Goal: Transaction & Acquisition: Download file/media

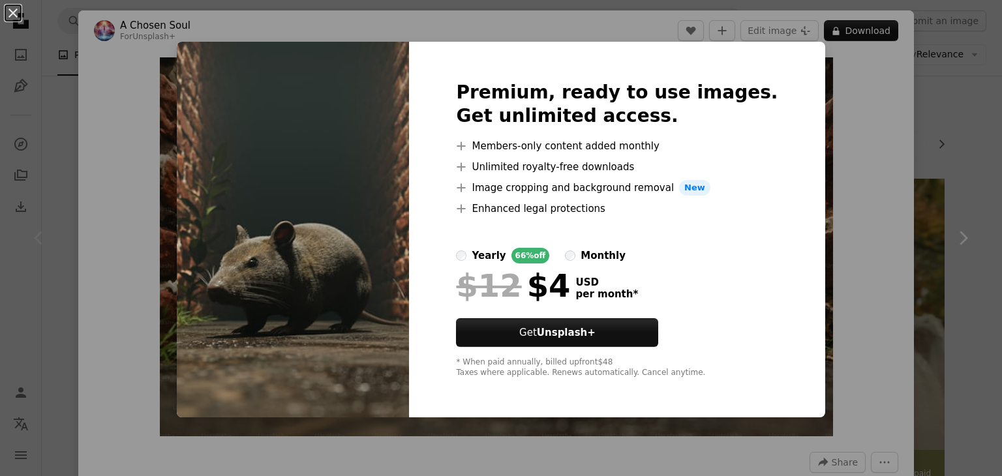
click at [97, 42] on div "An X shape Premium, ready to use images. Get unlimited access. A plus sign Memb…" at bounding box center [501, 238] width 1002 height 476
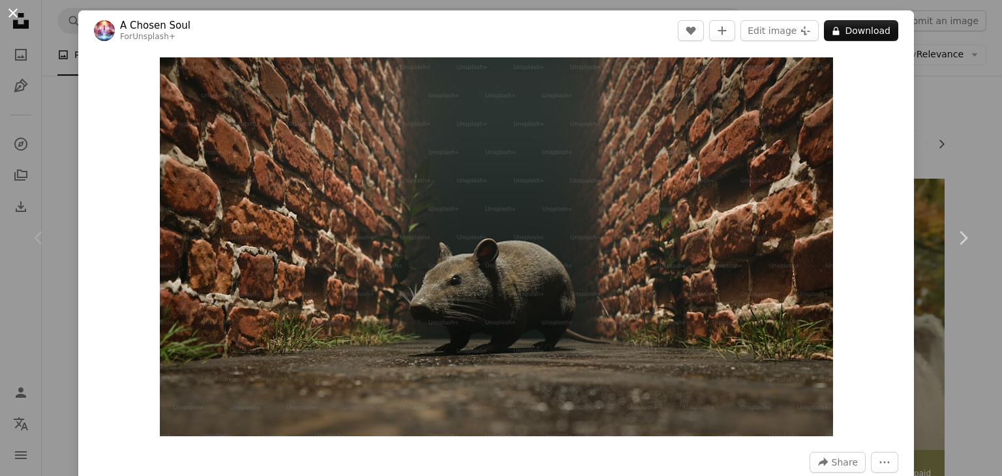
click at [9, 6] on button "An X shape" at bounding box center [13, 13] width 16 height 16
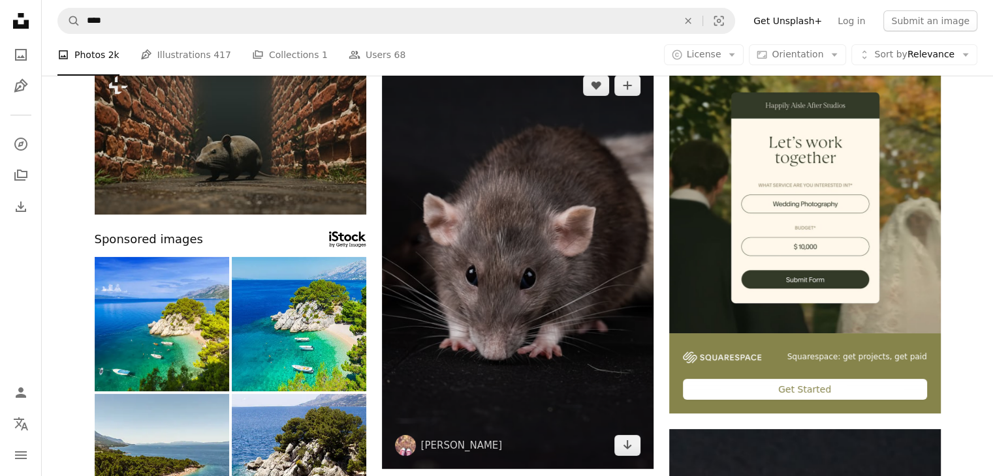
scroll to position [65, 0]
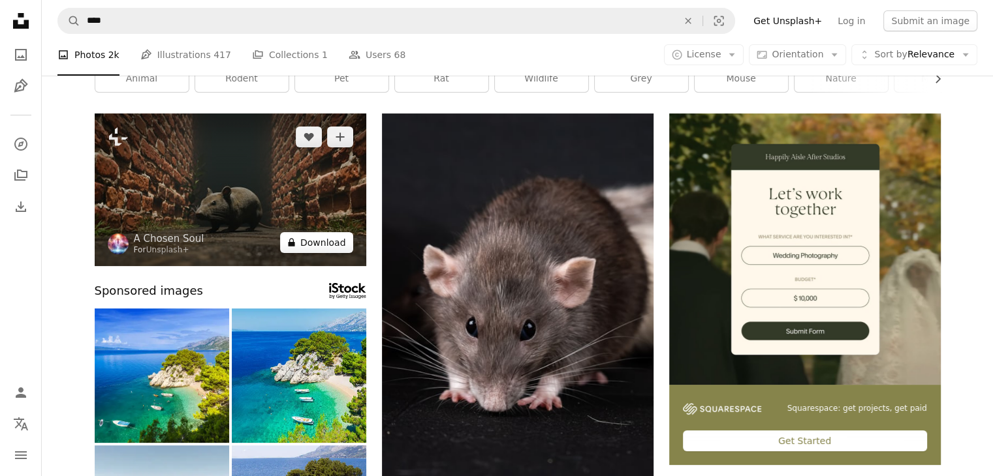
click at [323, 246] on button "A lock Download" at bounding box center [316, 242] width 73 height 21
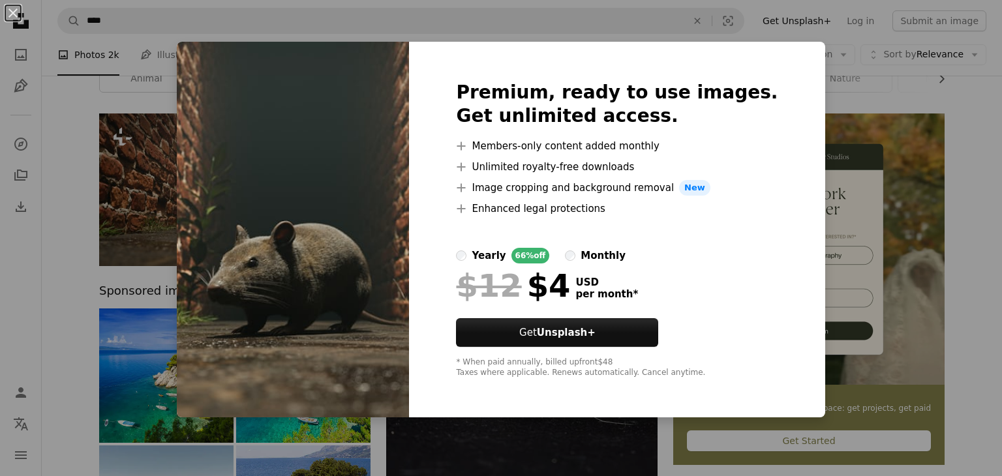
drag, startPoint x: 376, startPoint y: 168, endPoint x: 723, endPoint y: 136, distance: 348.7
click at [723, 136] on div at bounding box center [617, 133] width 322 height 10
click at [892, 82] on div "An X shape Premium, ready to use images. Get unlimited access. A plus sign Memb…" at bounding box center [501, 238] width 1002 height 476
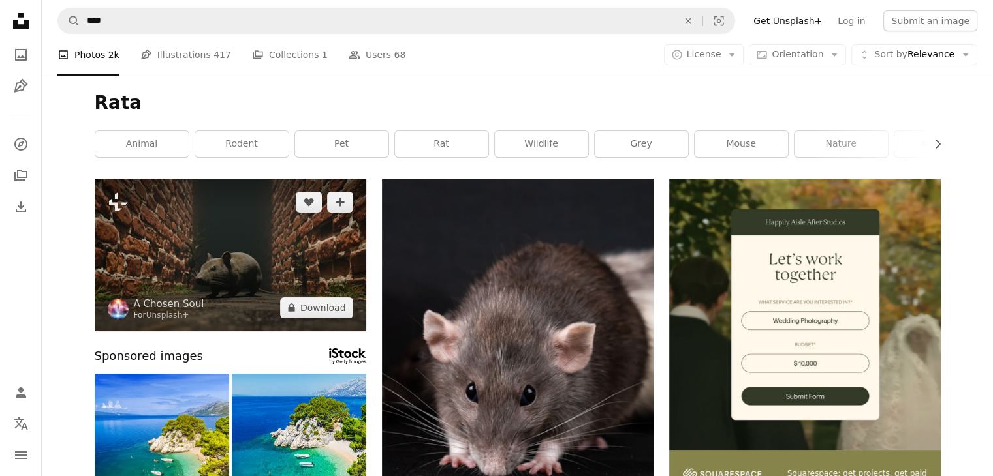
click at [291, 241] on img at bounding box center [231, 255] width 272 height 153
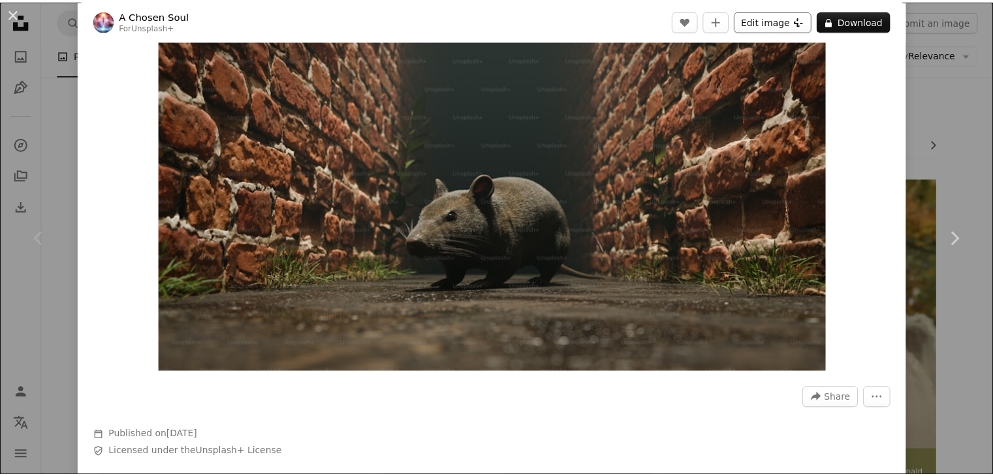
scroll to position [65, 0]
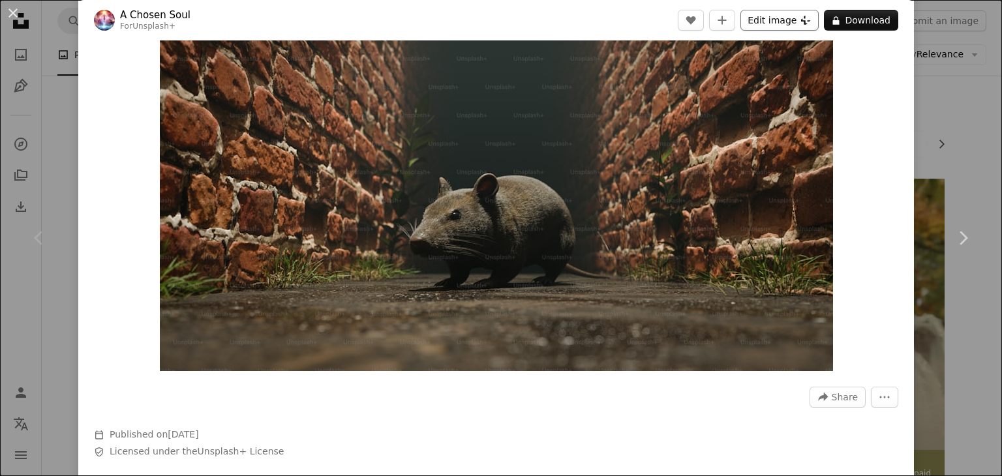
click at [788, 22] on button "Edit image Plus sign for Unsplash+" at bounding box center [780, 20] width 78 height 21
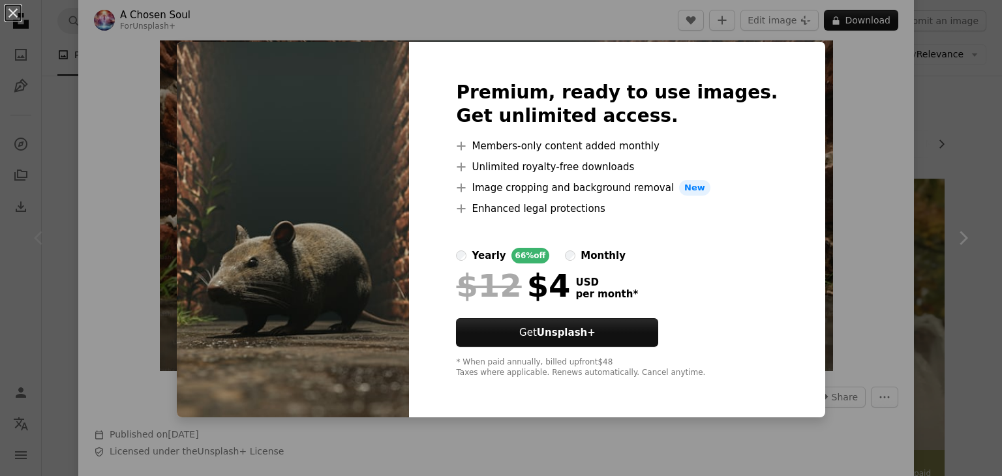
click at [841, 103] on div "An X shape Premium, ready to use images. Get unlimited access. A plus sign Memb…" at bounding box center [501, 238] width 1002 height 476
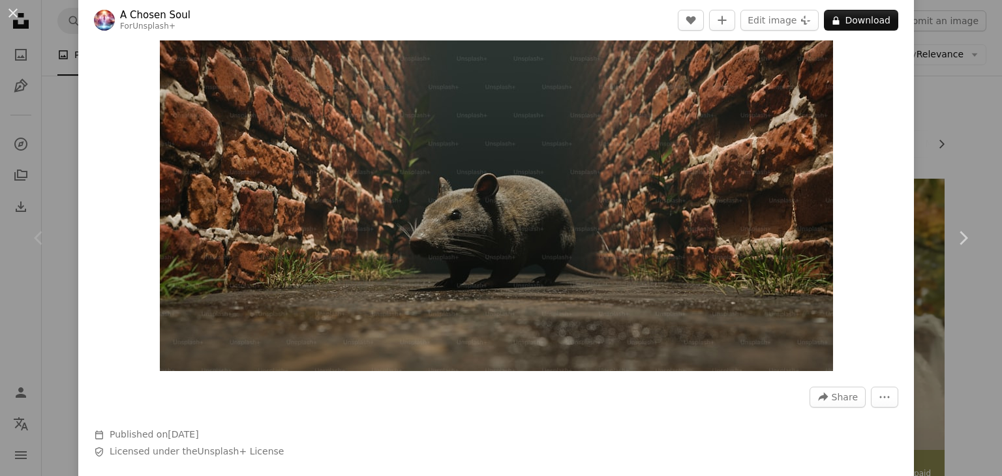
click at [22, 127] on div "An X shape Chevron left Chevron right A Chosen Soul For Unsplash+ A heart A plu…" at bounding box center [501, 238] width 1002 height 476
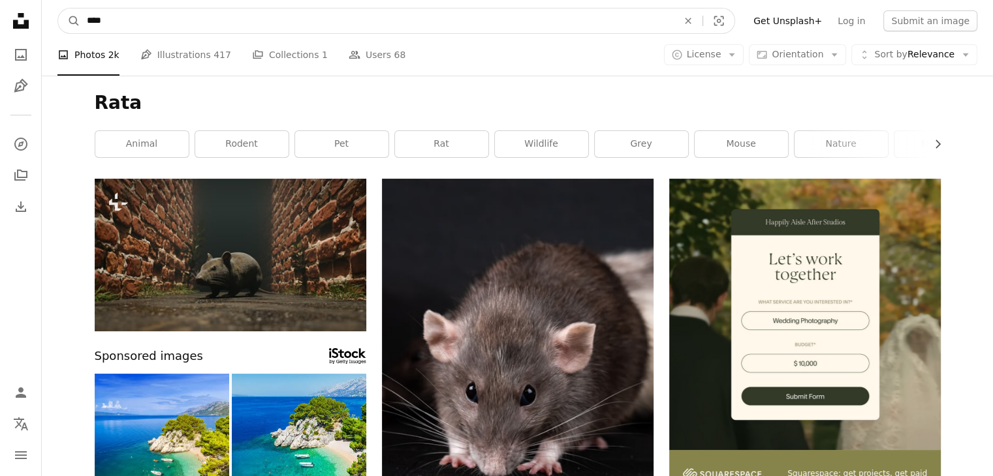
click at [99, 27] on input "****" at bounding box center [376, 20] width 593 height 25
type input "********"
click at [58, 8] on button "A magnifying glass" at bounding box center [69, 20] width 22 height 25
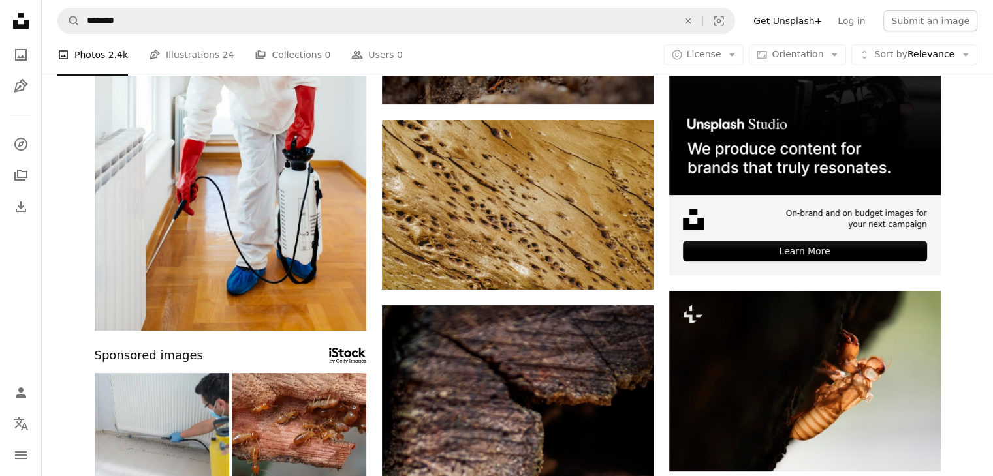
scroll to position [261, 0]
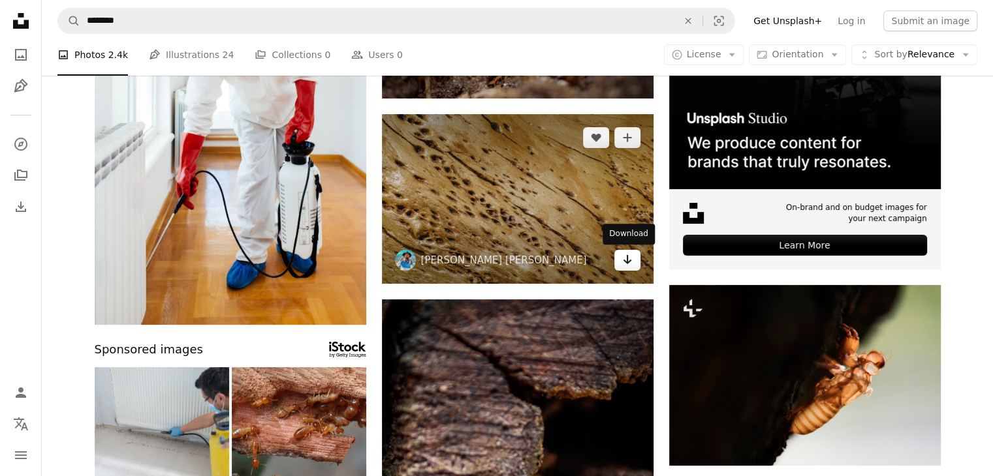
click at [627, 258] on icon "Download" at bounding box center [627, 259] width 8 height 9
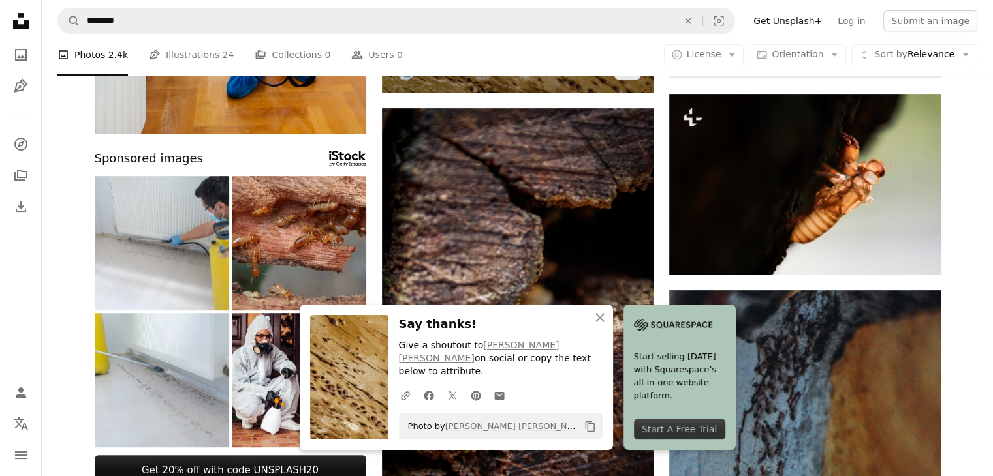
scroll to position [457, 0]
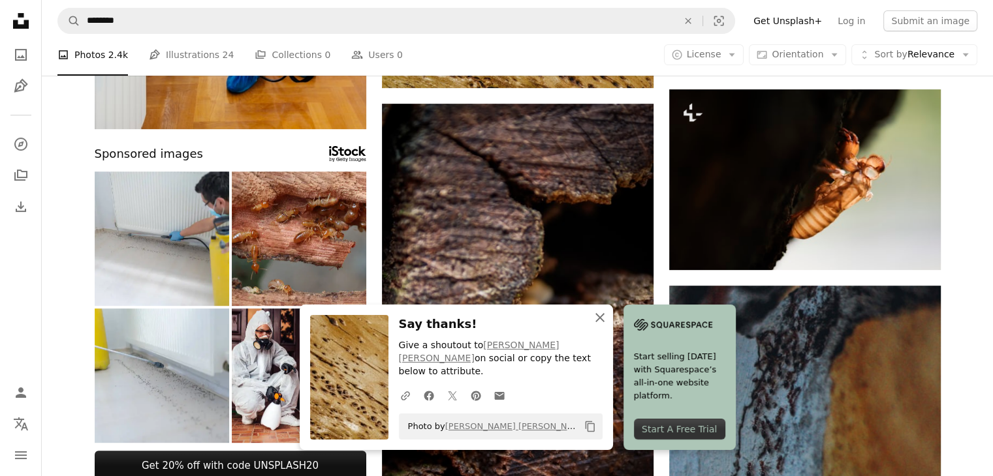
click at [601, 322] on icon "button" at bounding box center [599, 317] width 9 height 9
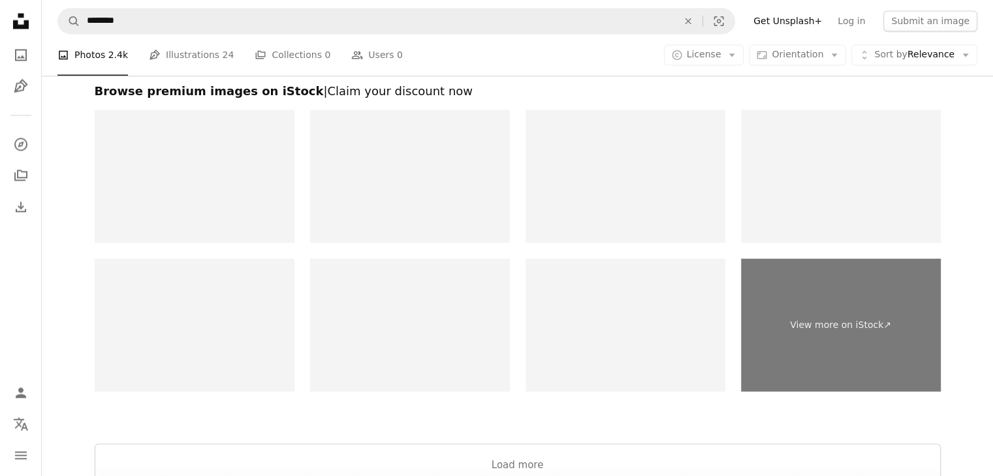
scroll to position [2350, 0]
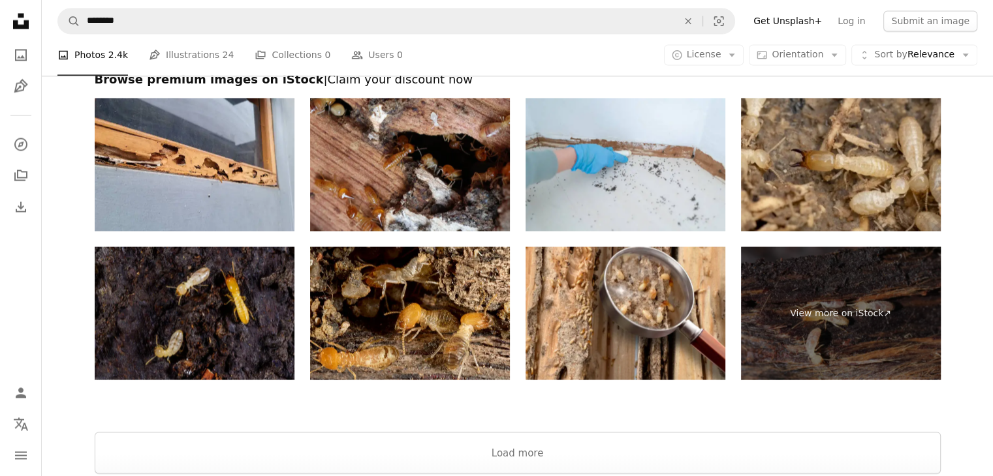
click at [237, 335] on img at bounding box center [195, 313] width 200 height 133
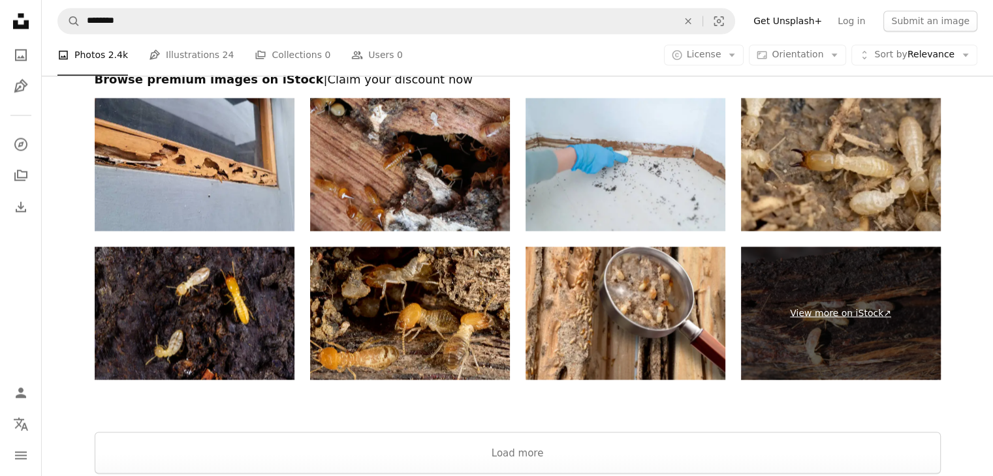
click at [839, 293] on link "View more on iStock ↗" at bounding box center [841, 313] width 200 height 133
